Goal: Task Accomplishment & Management: Manage account settings

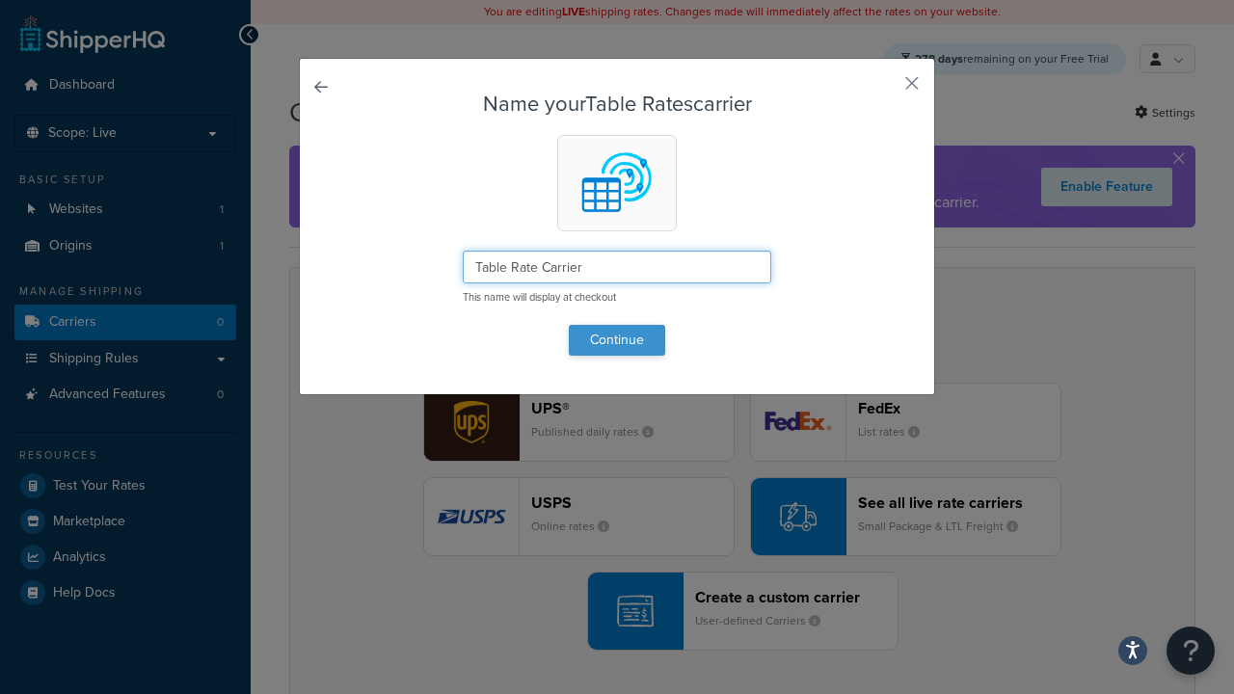
type input "Table Rate Carrier"
click at [617, 339] on button "Continue" at bounding box center [617, 340] width 96 height 31
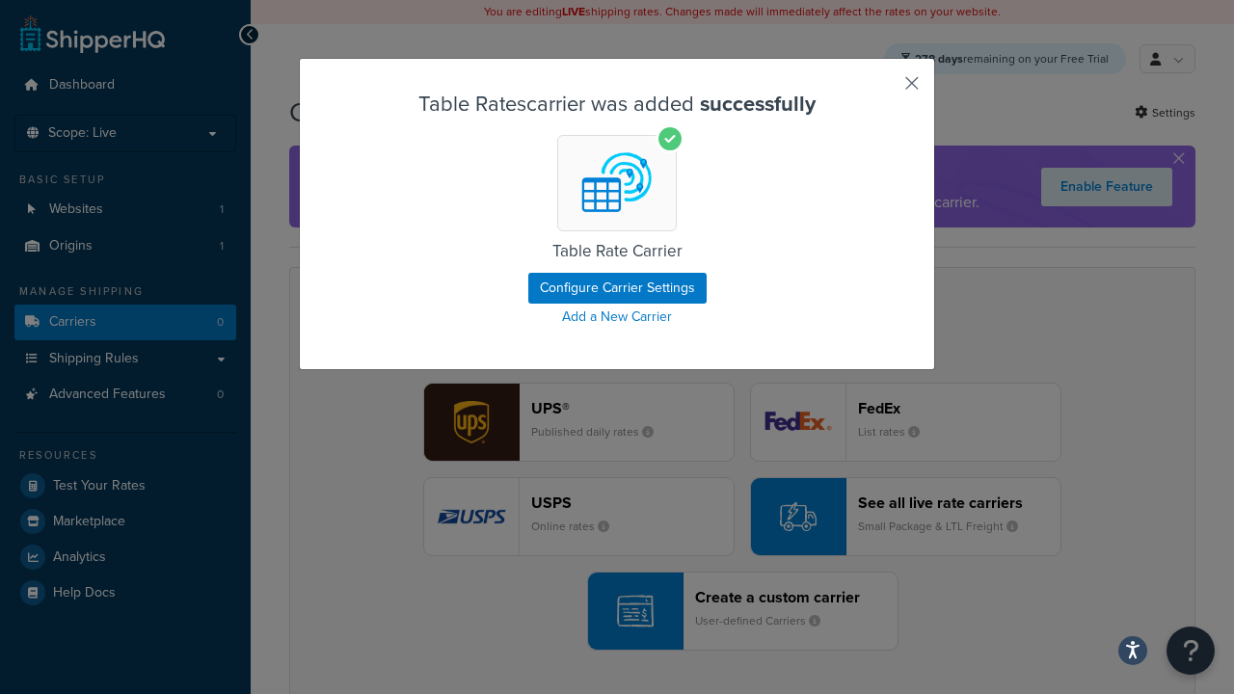
click at [883, 90] on button "button" at bounding box center [883, 90] width 5 height 5
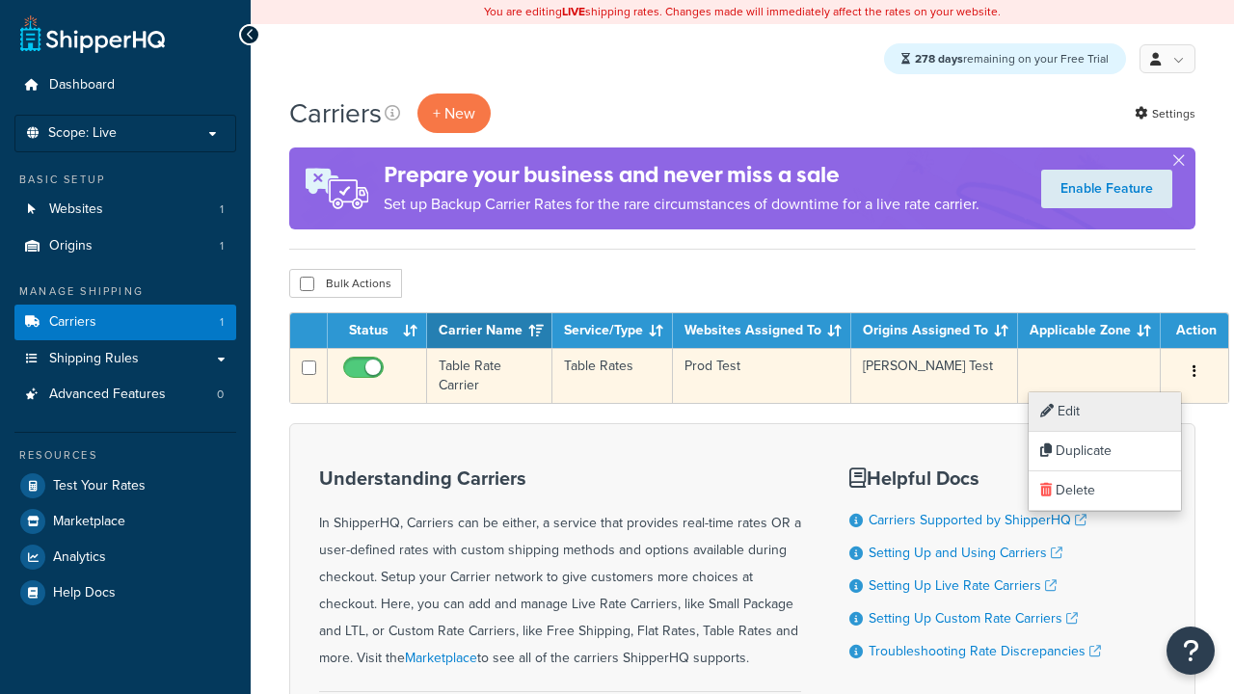
click at [1104, 412] on link "Edit" at bounding box center [1104, 412] width 152 height 40
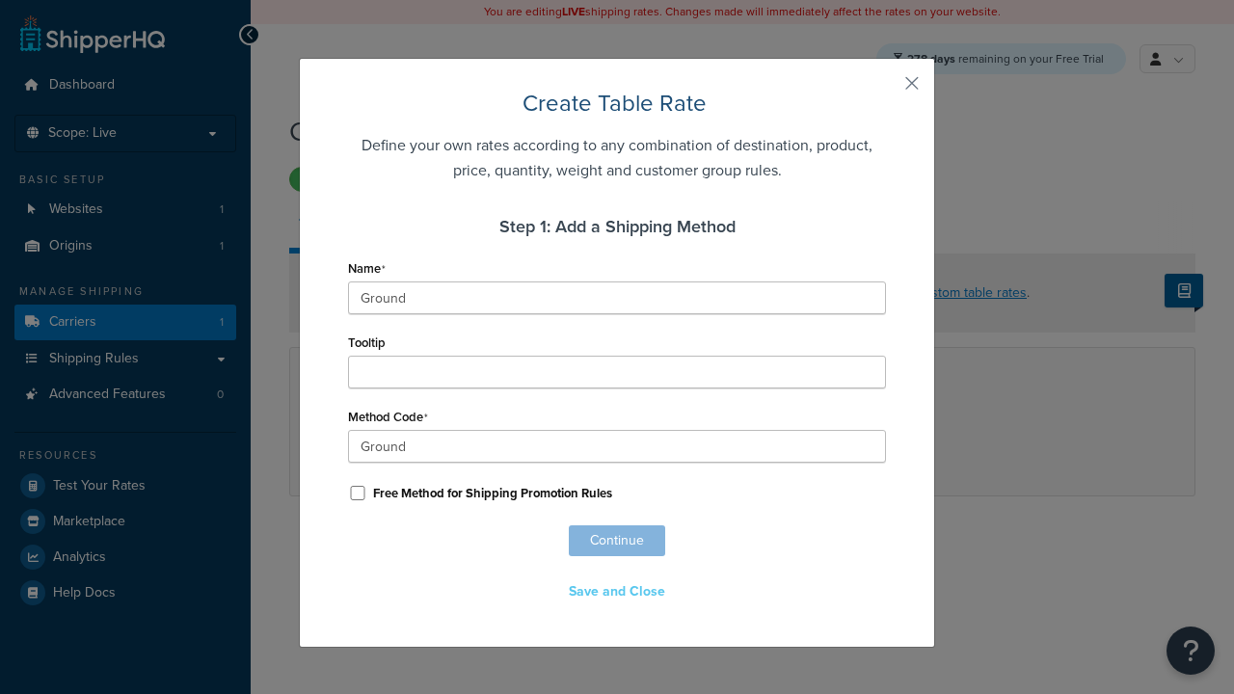
scroll to position [1243, 0]
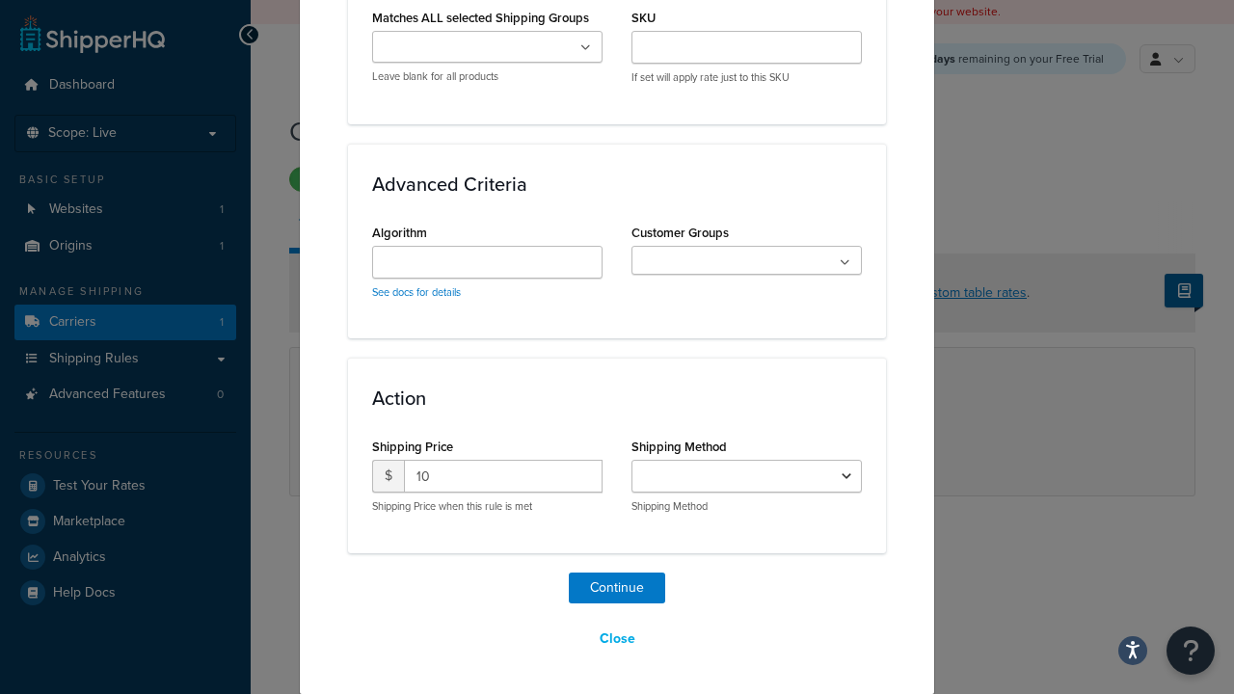
select select "25"
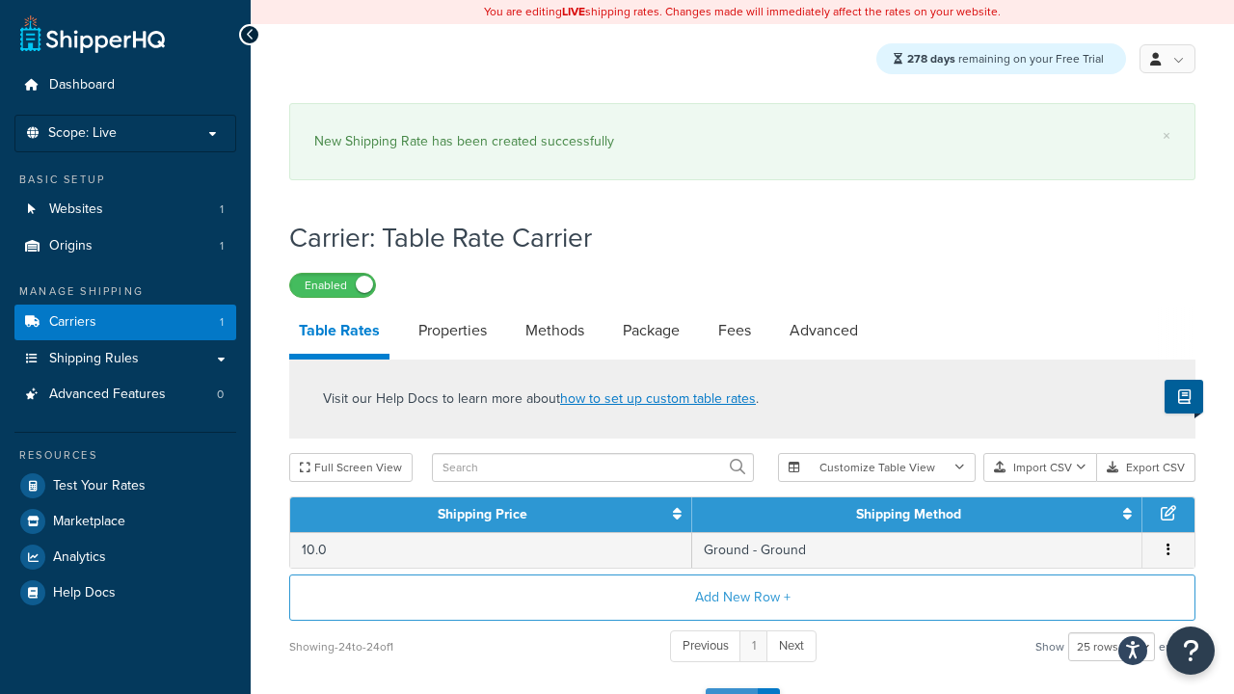
click at [731, 688] on button "Save" at bounding box center [731, 703] width 52 height 31
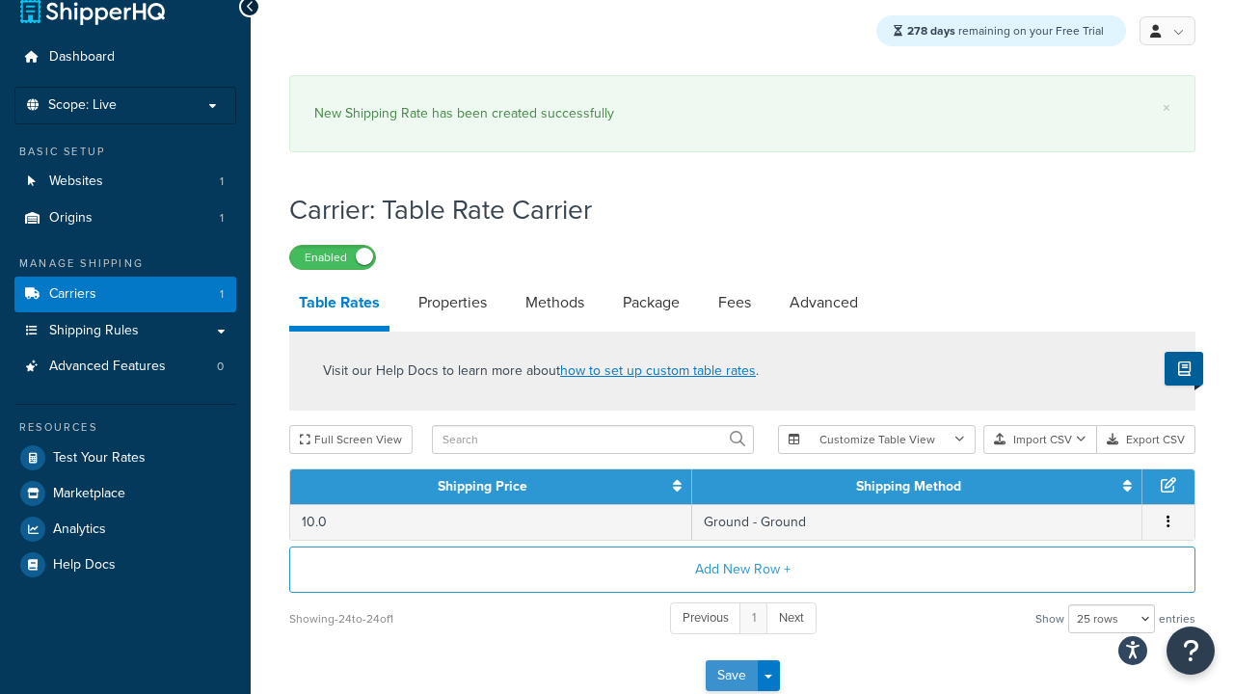
scroll to position [0, 0]
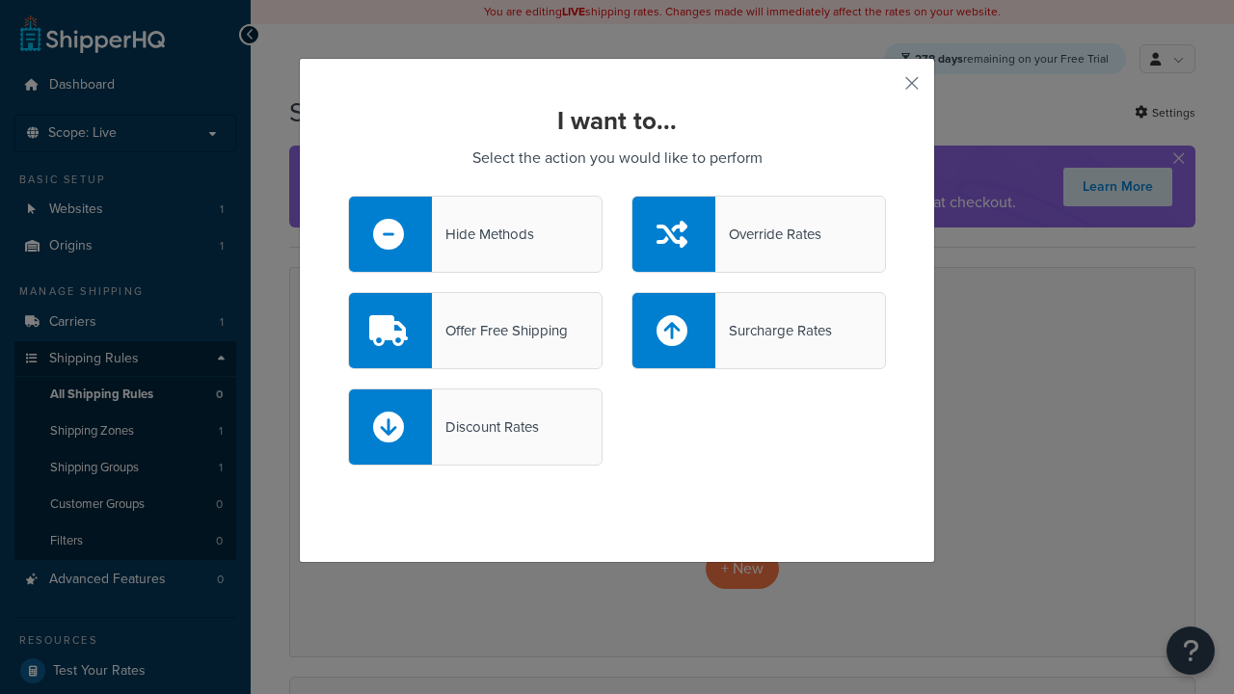
click at [758, 234] on div "Override Rates" at bounding box center [768, 234] width 106 height 27
click at [0, 0] on input "Override Rates" at bounding box center [0, 0] width 0 height 0
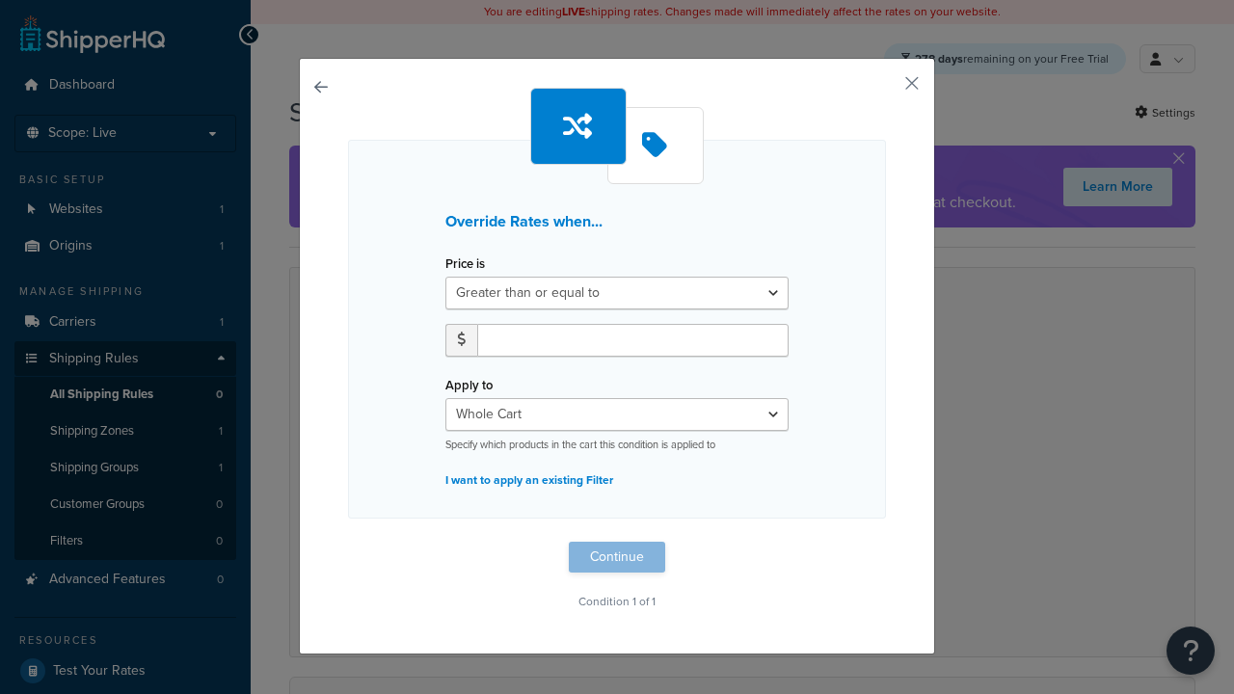
click at [465, 264] on label "Price is" at bounding box center [465, 263] width 40 height 14
click at [465, 277] on select "Greater than or equal to Between or equal to Less than or equal to" at bounding box center [616, 293] width 343 height 33
click at [632, 339] on input "number" at bounding box center [632, 340] width 311 height 33
type input "100"
click at [617, 556] on button "Continue" at bounding box center [617, 557] width 96 height 31
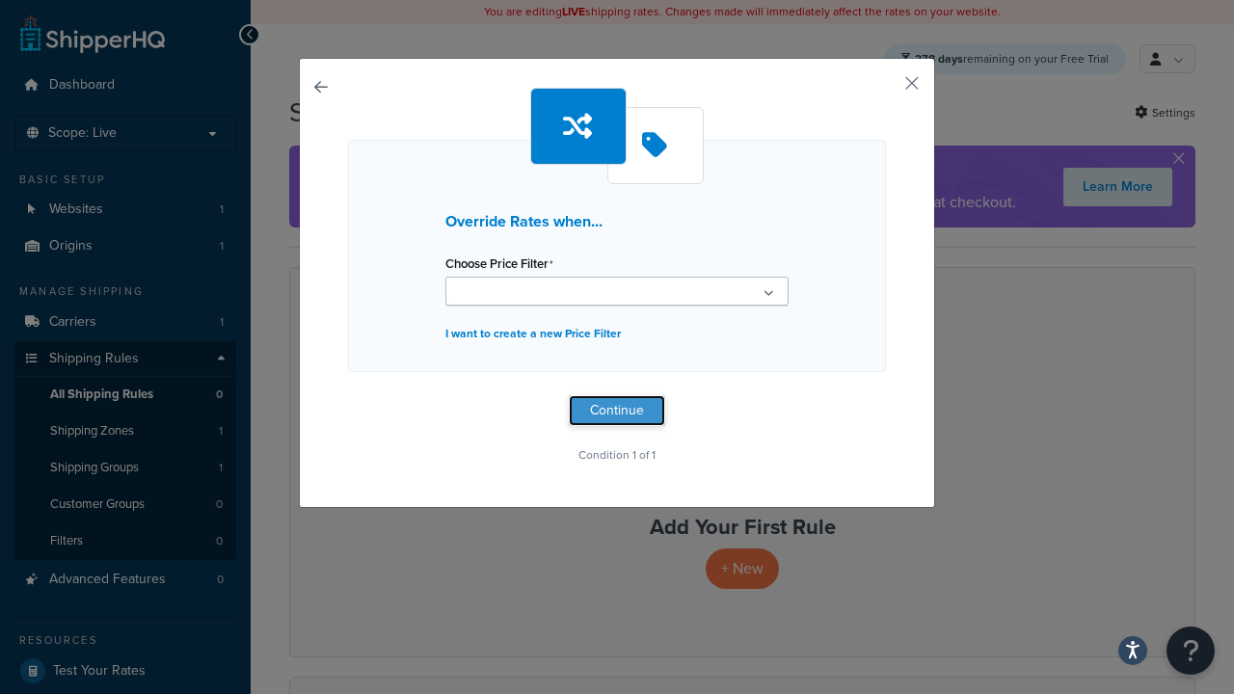
click at [617, 411] on button "Continue" at bounding box center [617, 410] width 96 height 31
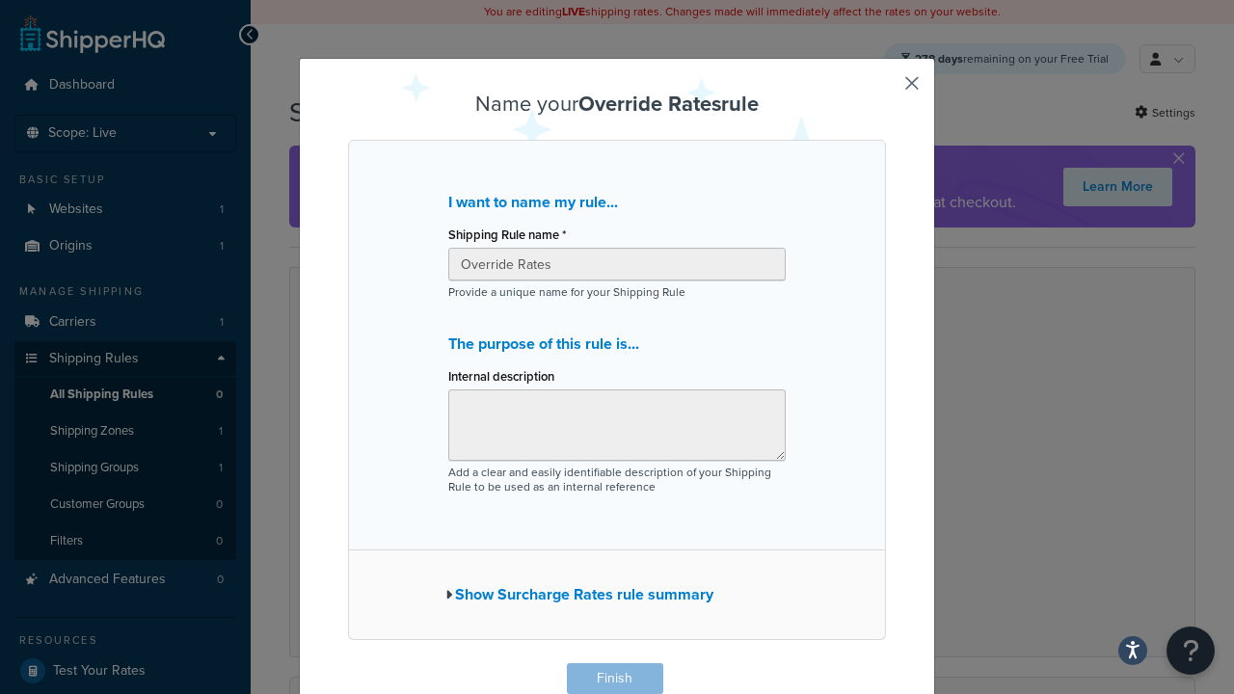
scroll to position [1, 0]
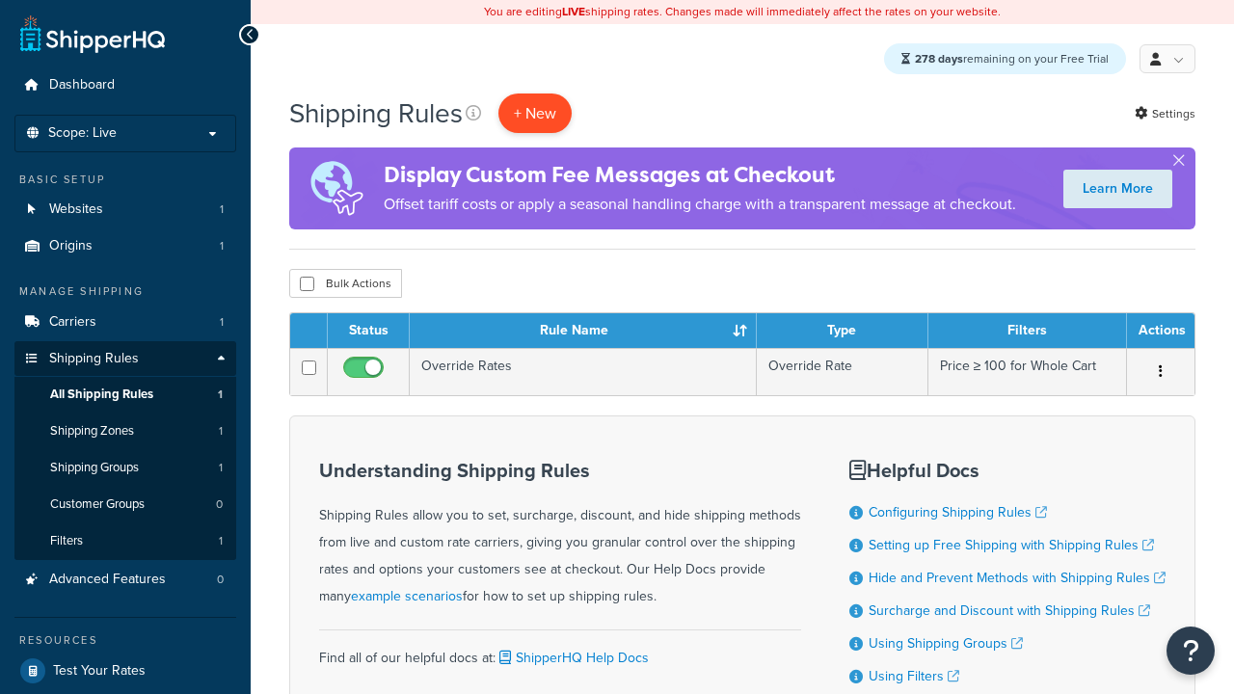
click at [537, 114] on p "+ New" at bounding box center [534, 113] width 73 height 40
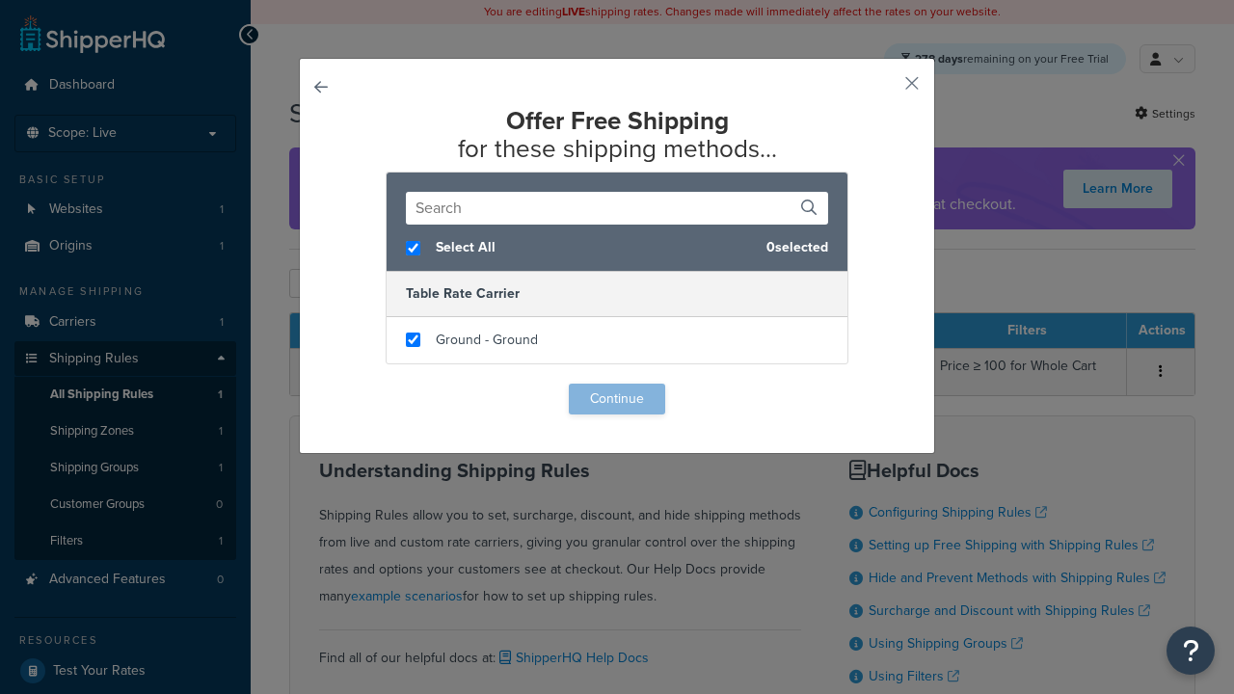
click at [412, 340] on input "checkbox" at bounding box center [413, 339] width 14 height 14
checkbox input "true"
click at [617, 399] on button "Continue" at bounding box center [617, 399] width 96 height 31
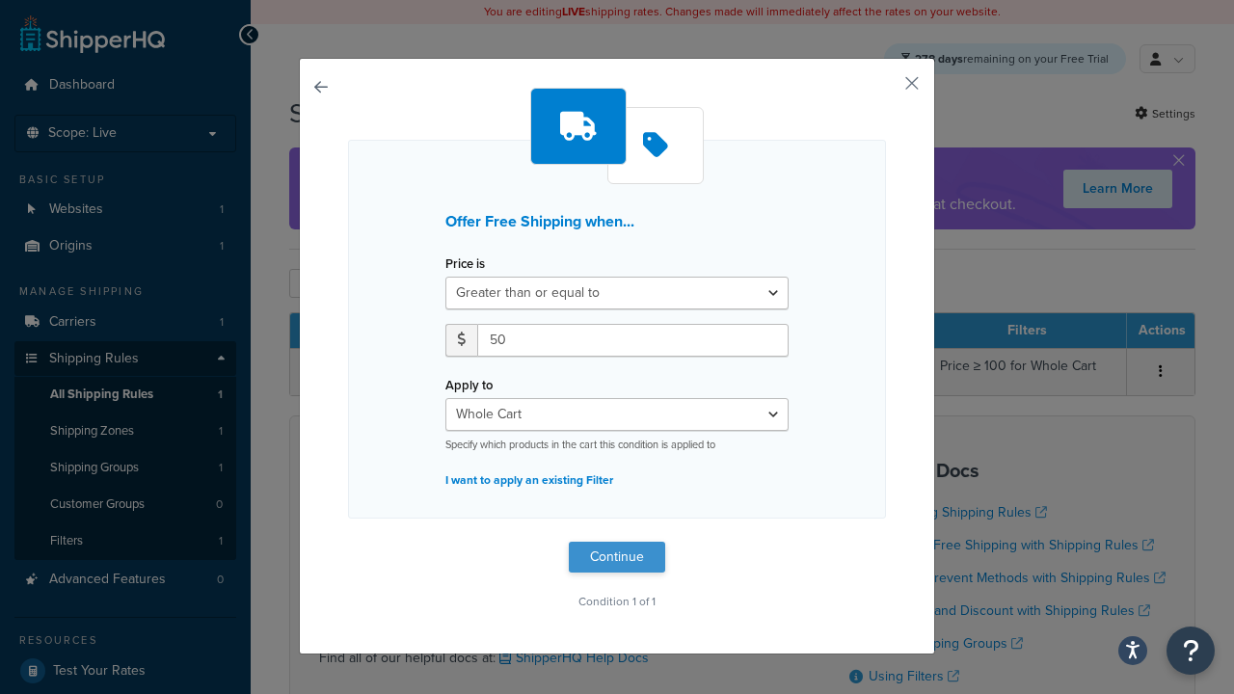
type input "50"
click at [617, 556] on button "Continue" at bounding box center [617, 557] width 96 height 31
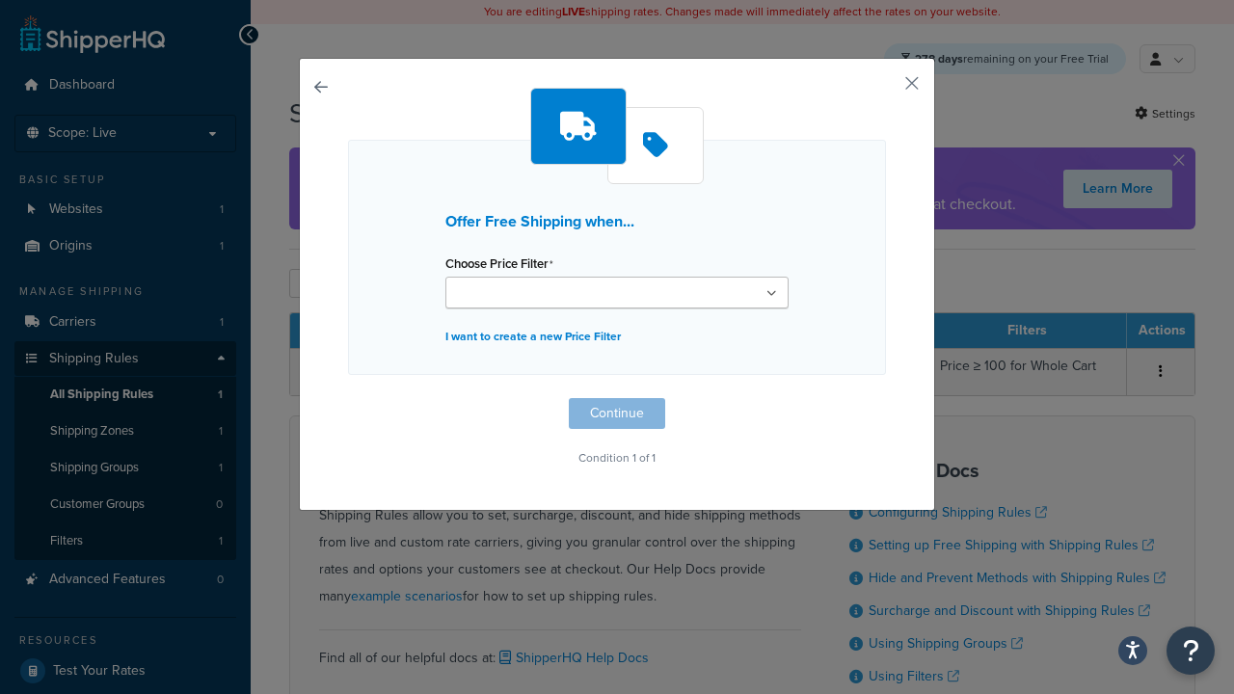
scroll to position [1, 0]
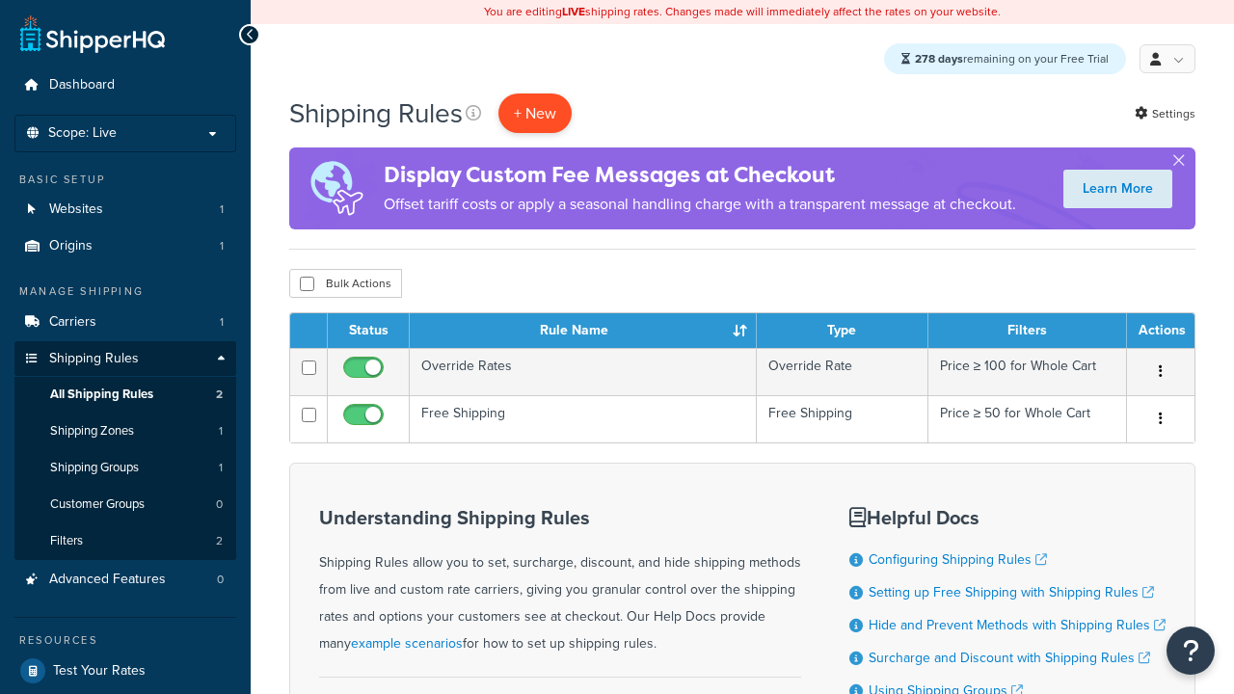
click at [537, 114] on p "+ New" at bounding box center [534, 113] width 73 height 40
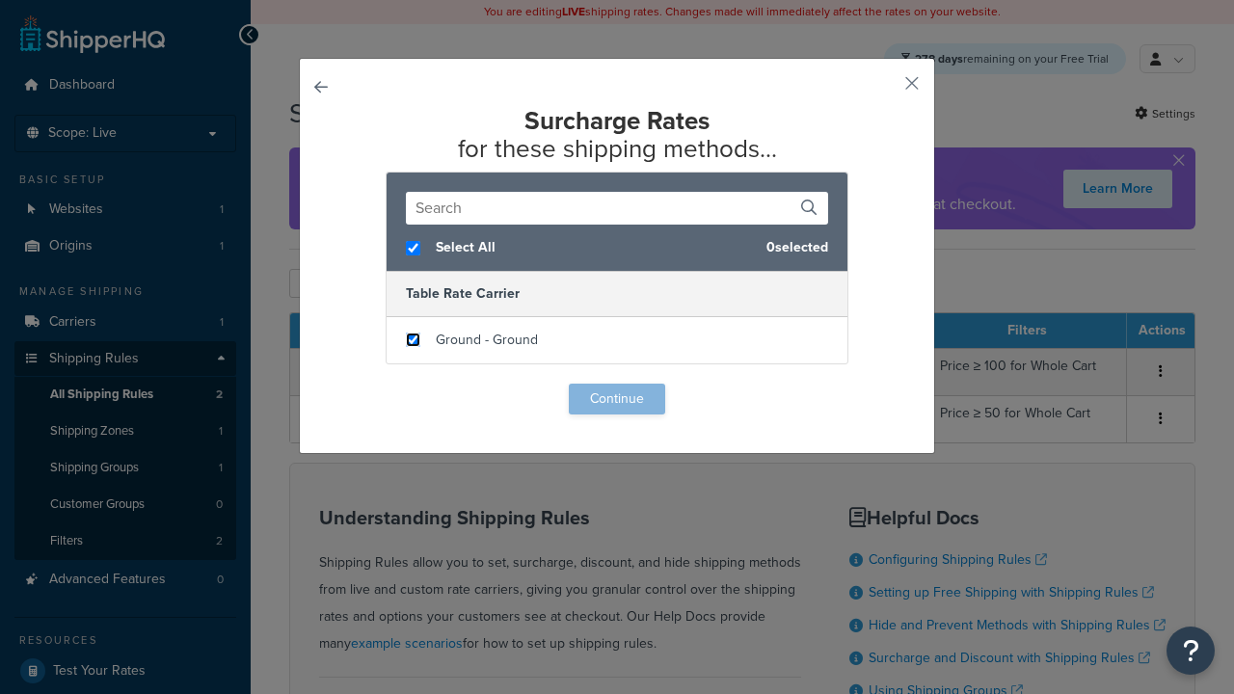
click at [412, 340] on input "checkbox" at bounding box center [413, 339] width 14 height 14
checkbox input "true"
click at [617, 399] on button "Continue" at bounding box center [617, 399] width 96 height 31
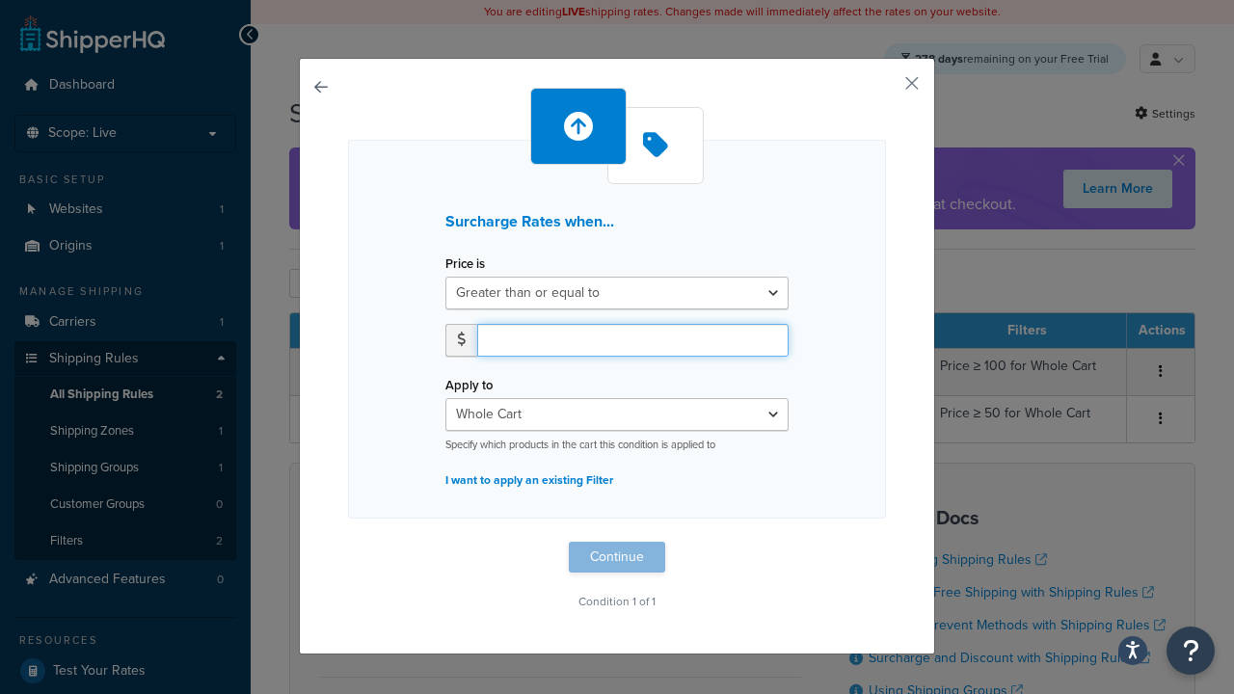
click at [632, 339] on input "number" at bounding box center [632, 340] width 311 height 33
type input "5"
click at [617, 556] on button "Continue" at bounding box center [617, 557] width 96 height 31
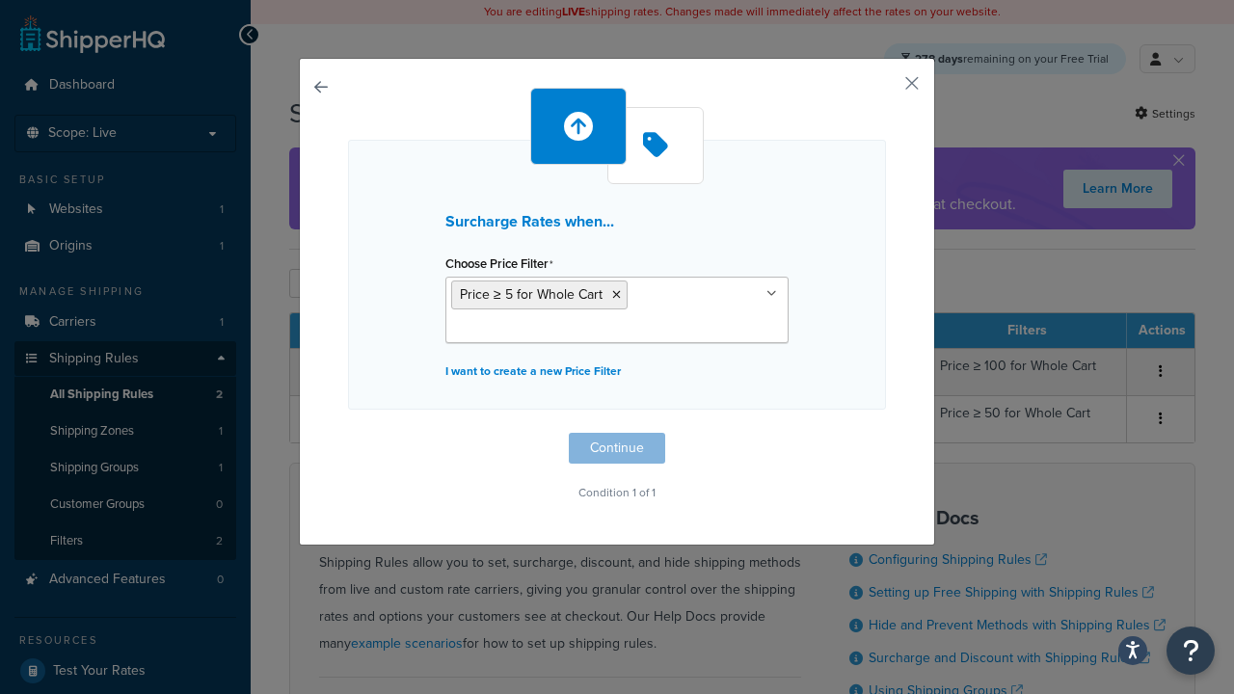
scroll to position [1, 0]
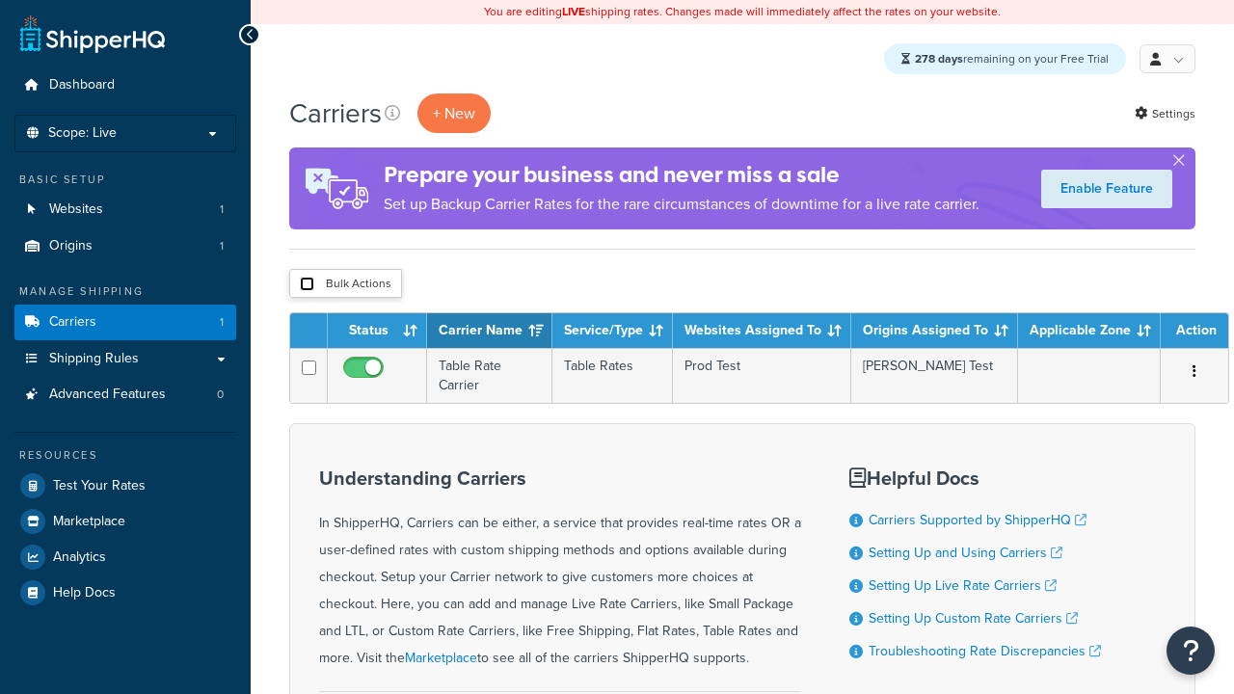
click at [306, 285] on input "checkbox" at bounding box center [307, 284] width 14 height 14
checkbox input "true"
click at [0, 0] on button "Delete" at bounding box center [0, 0] width 0 height 0
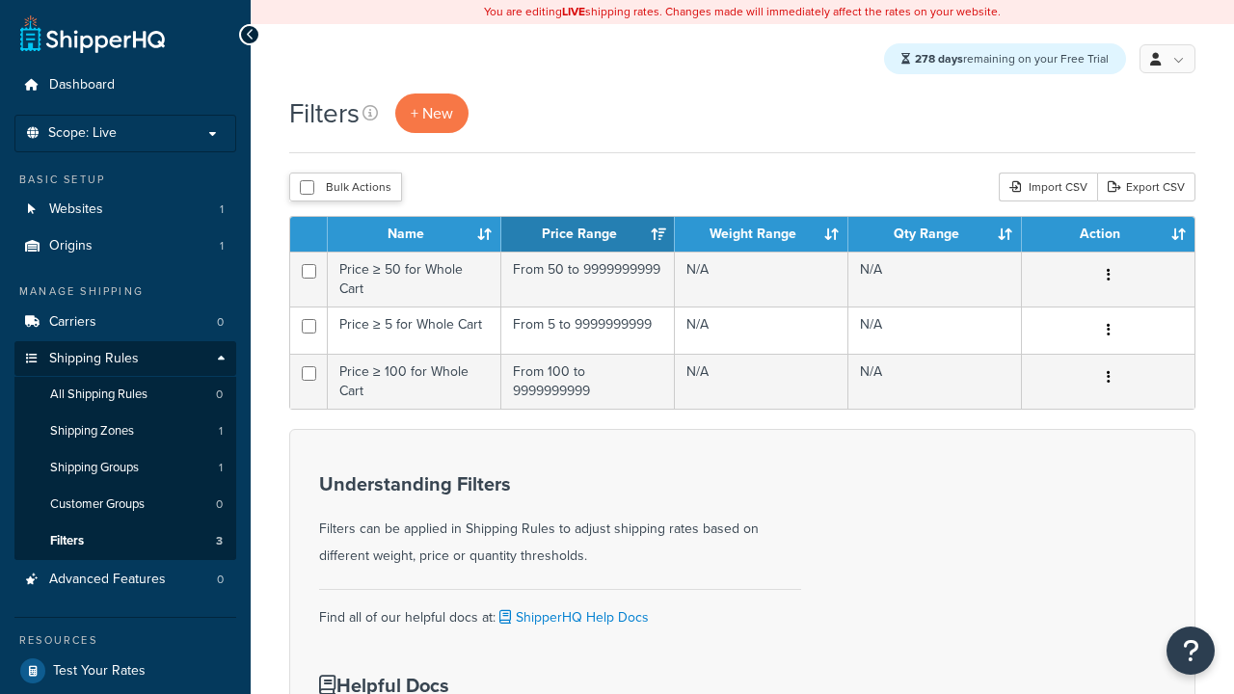
click at [344, 189] on button "Bulk Actions" at bounding box center [345, 187] width 113 height 29
checkbox input "true"
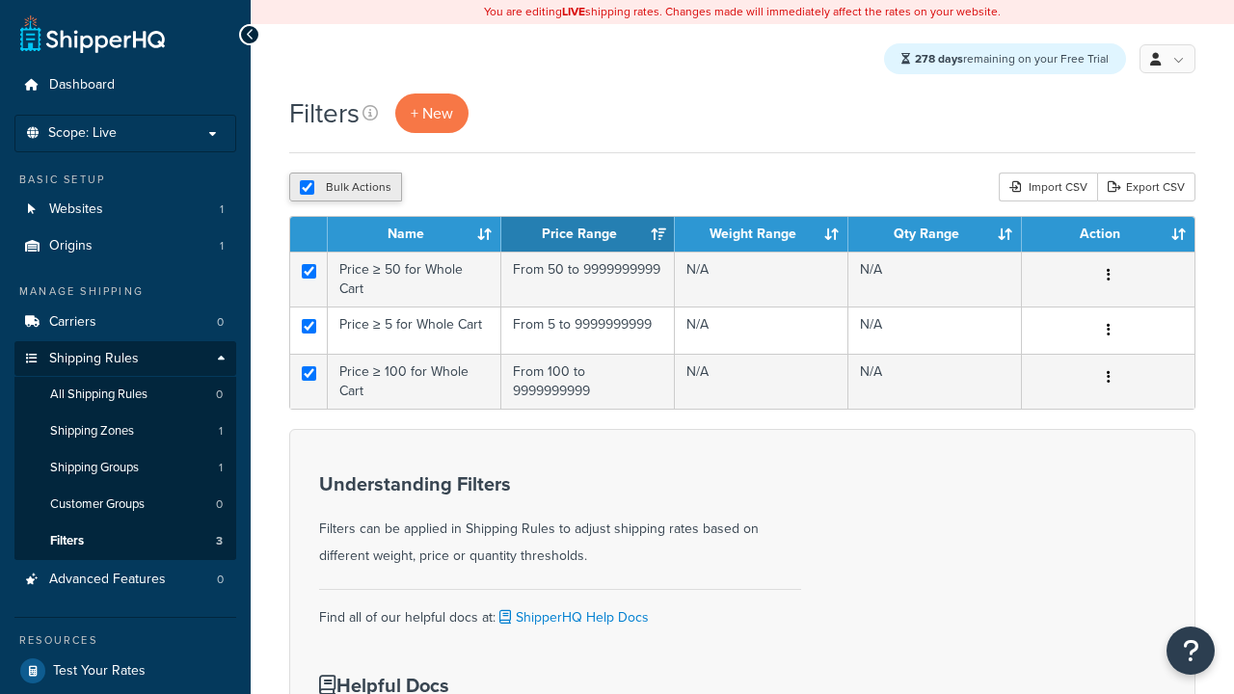
click at [0, 0] on button "Delete" at bounding box center [0, 0] width 0 height 0
